Goal: Find specific page/section

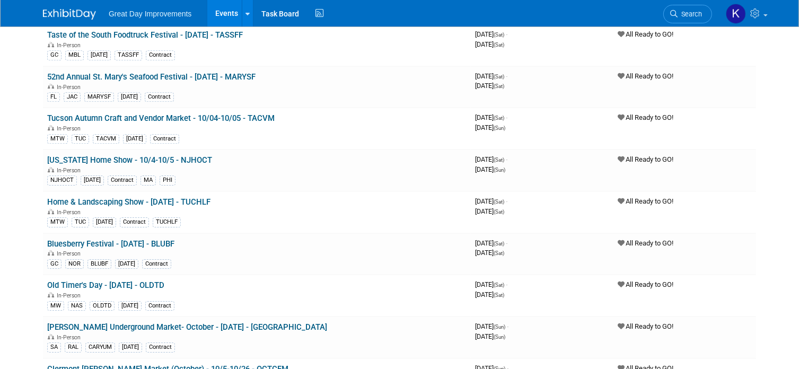
scroll to position [3288, 0]
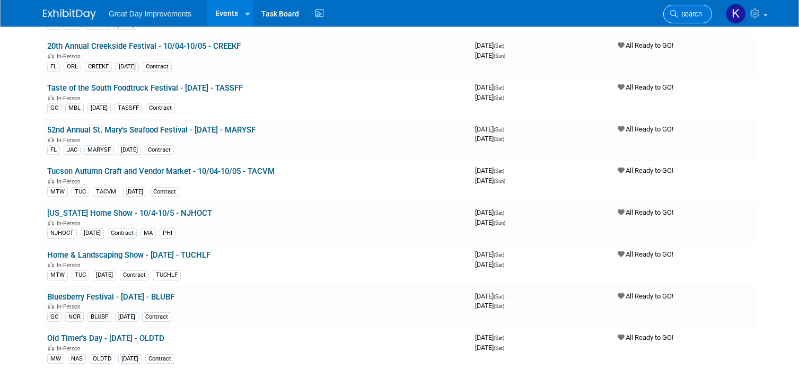
click at [674, 15] on icon at bounding box center [673, 13] width 7 height 7
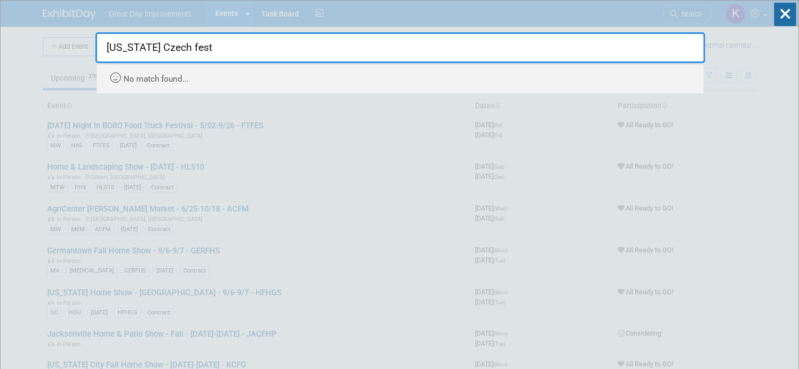
click at [156, 44] on input "[US_STATE] Czech fest" at bounding box center [400, 47] width 610 height 31
click at [156, 44] on input "Czech fest" at bounding box center [400, 47] width 610 height 31
click at [158, 46] on input "Czech fest" at bounding box center [400, 47] width 610 height 31
type input "Czech fest"
click at [784, 18] on icon at bounding box center [785, 14] width 22 height 23
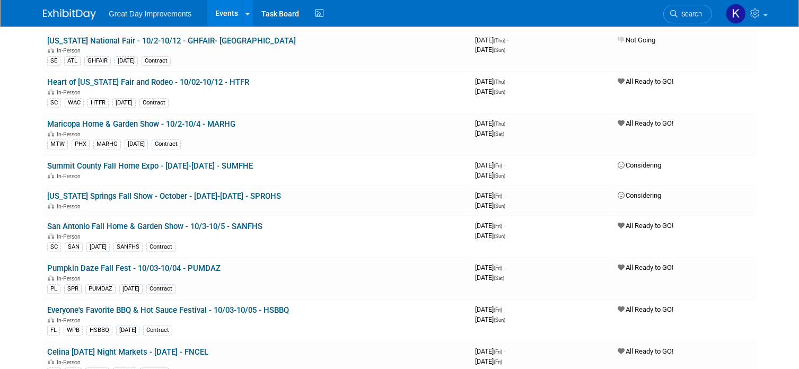
scroll to position [2546, 0]
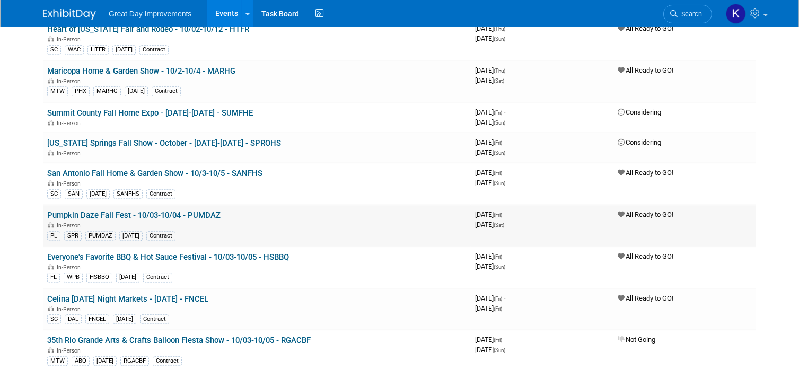
click at [206, 211] on link "Pumpkin Daze Fall Fest - 10/03-10/04 - PUMDAZ" at bounding box center [133, 216] width 173 height 10
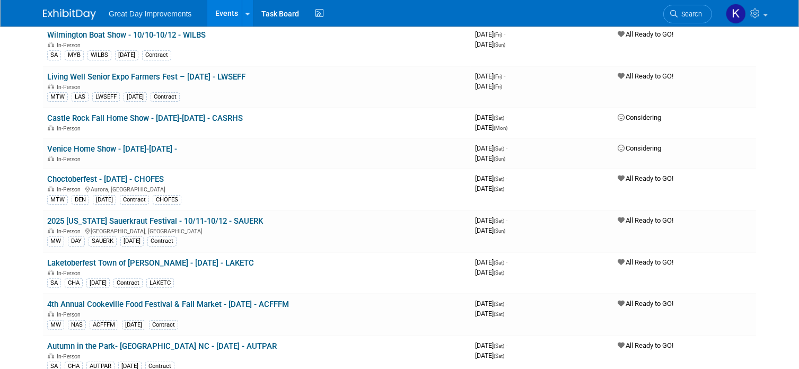
scroll to position [4243, 0]
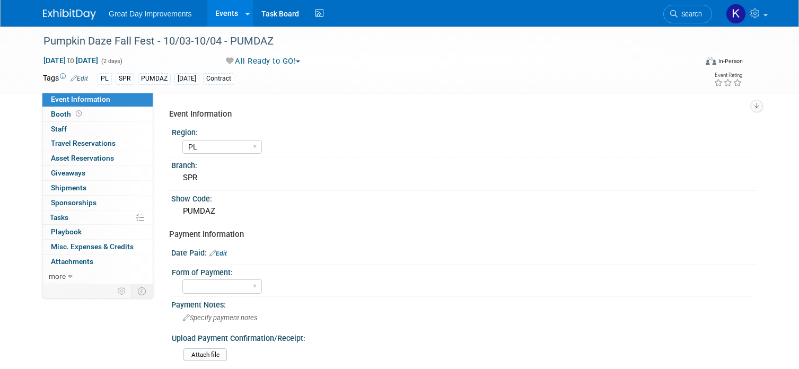
select select "PL"
